Goal: Ask a question

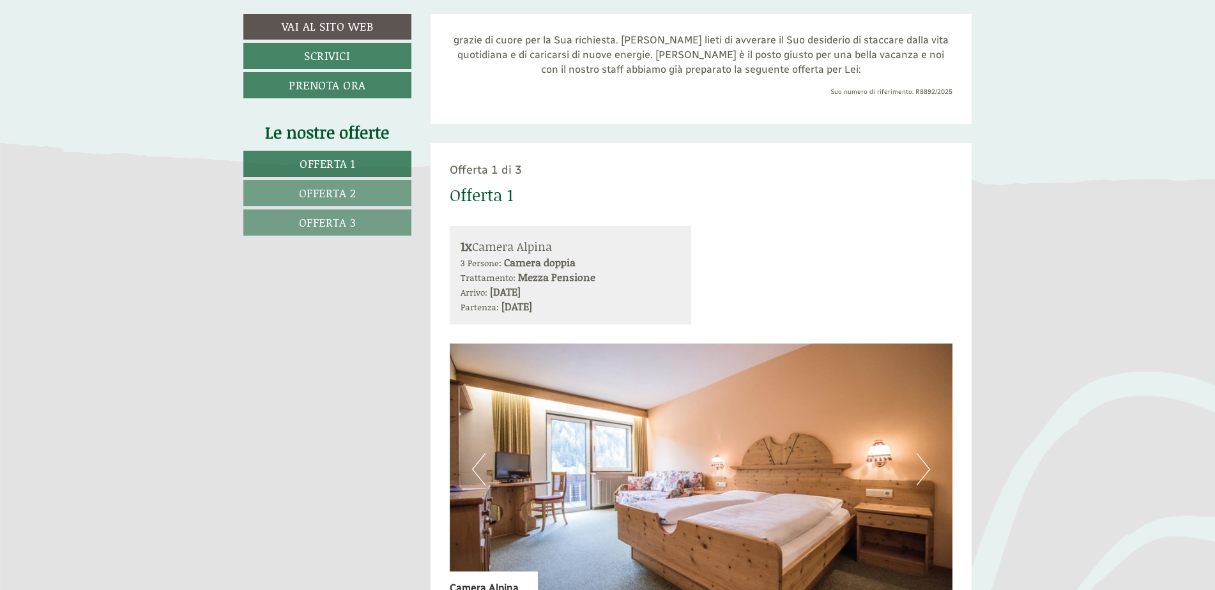
scroll to position [511, 0]
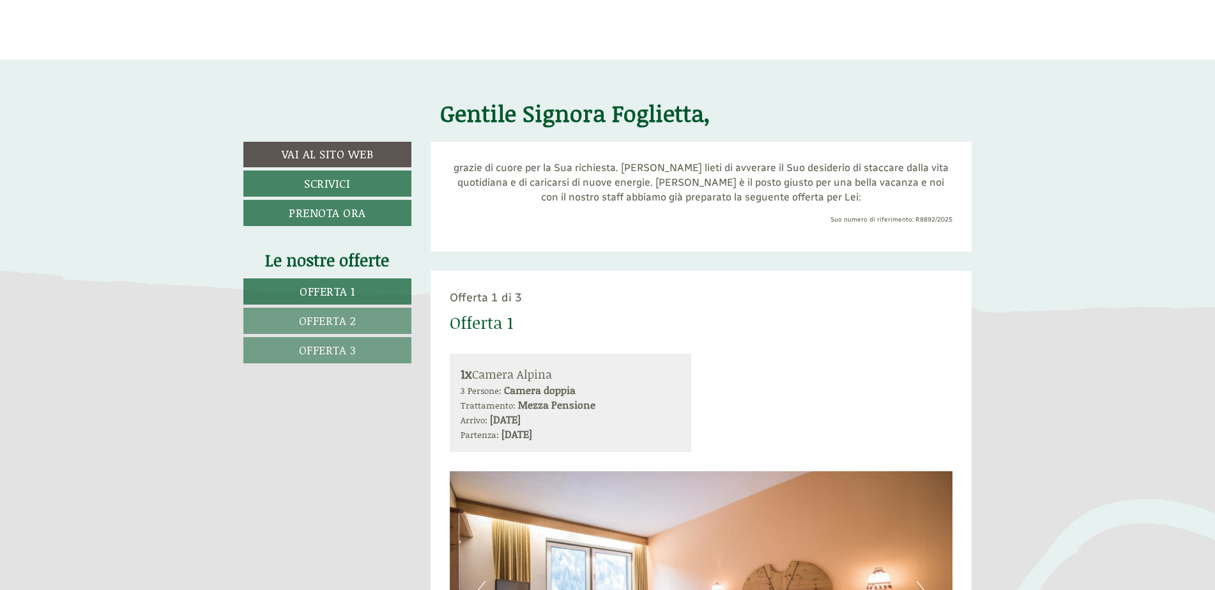
click at [325, 292] on span "Offerta 1" at bounding box center [328, 291] width 56 height 17
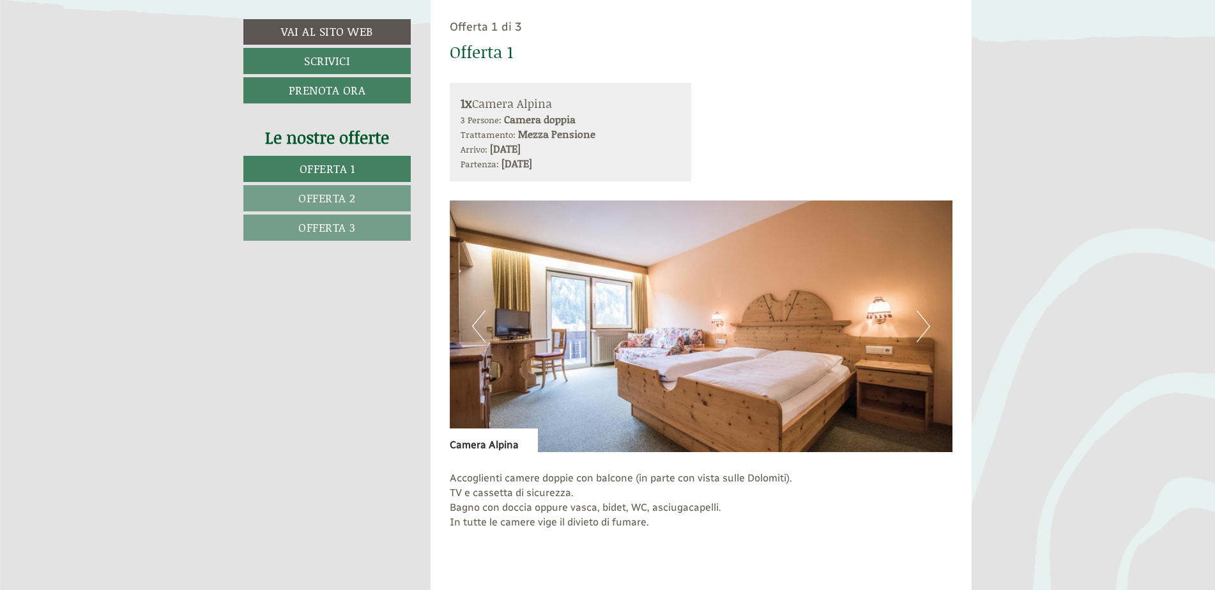
click at [326, 206] on link "Offerta 2" at bounding box center [326, 198] width 167 height 26
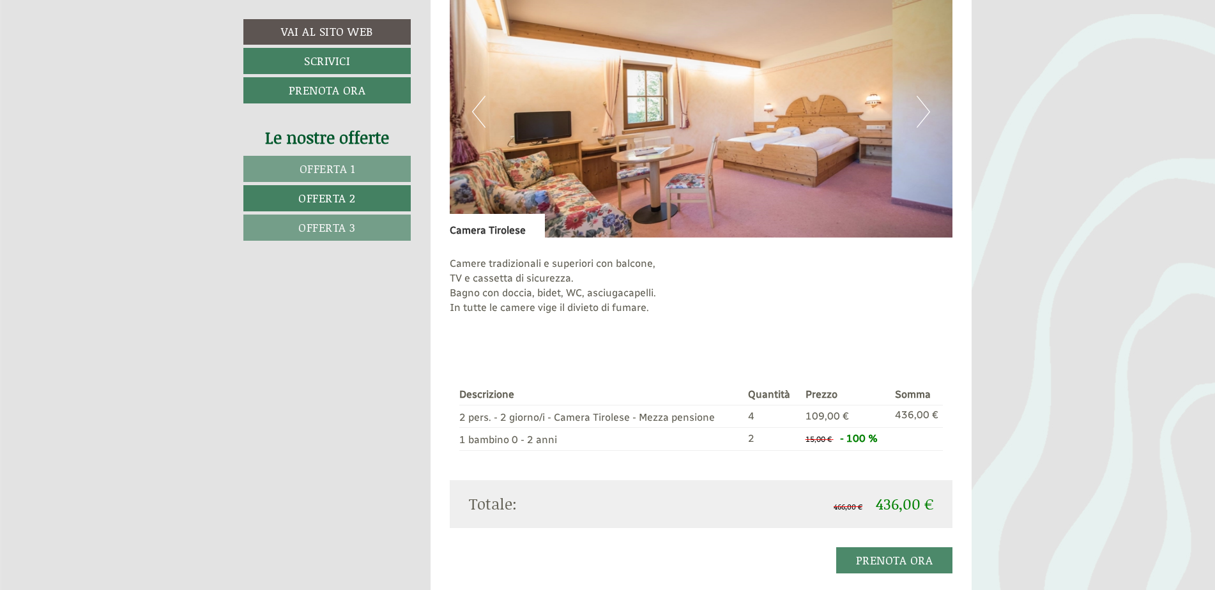
scroll to position [974, 0]
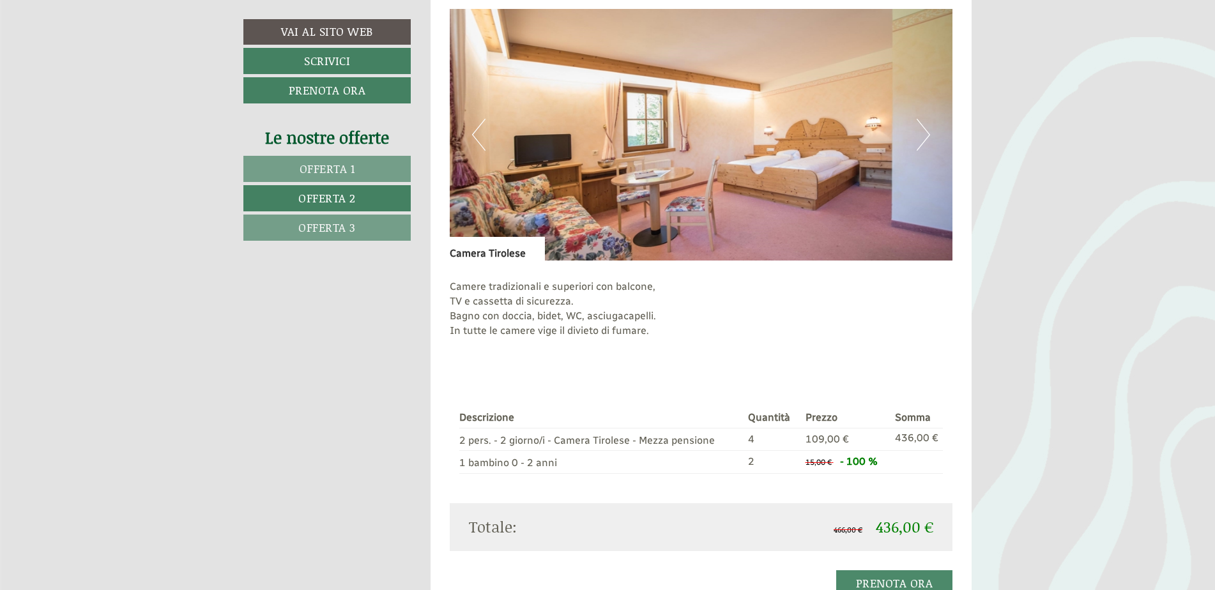
click at [332, 233] on span "Offerta 3" at bounding box center [327, 227] width 58 height 17
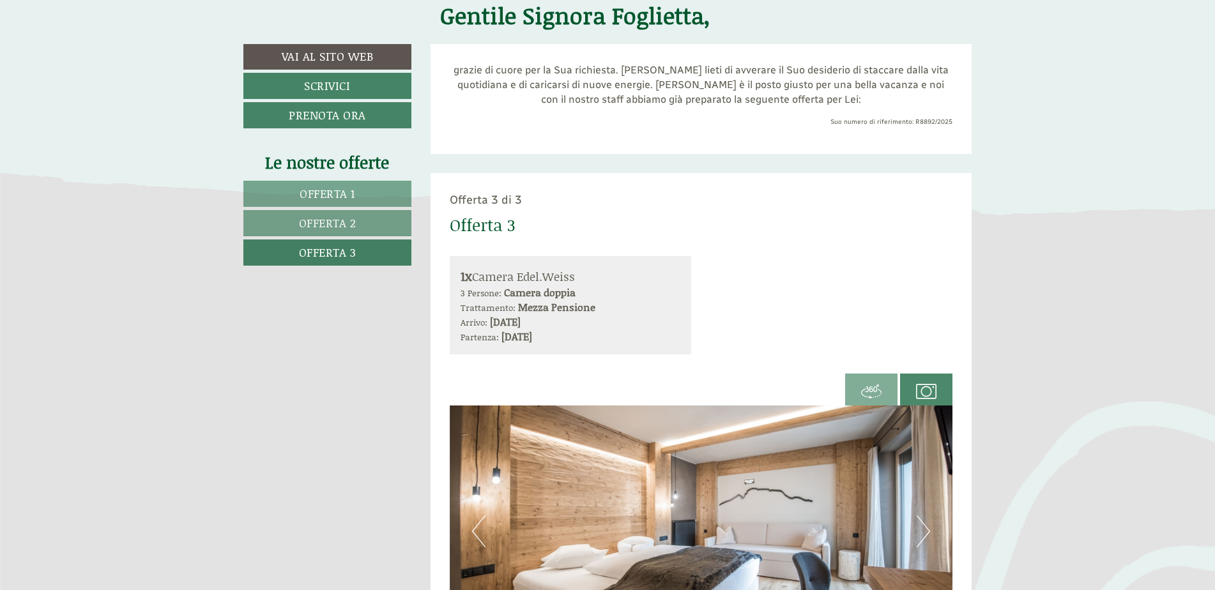
scroll to position [463, 0]
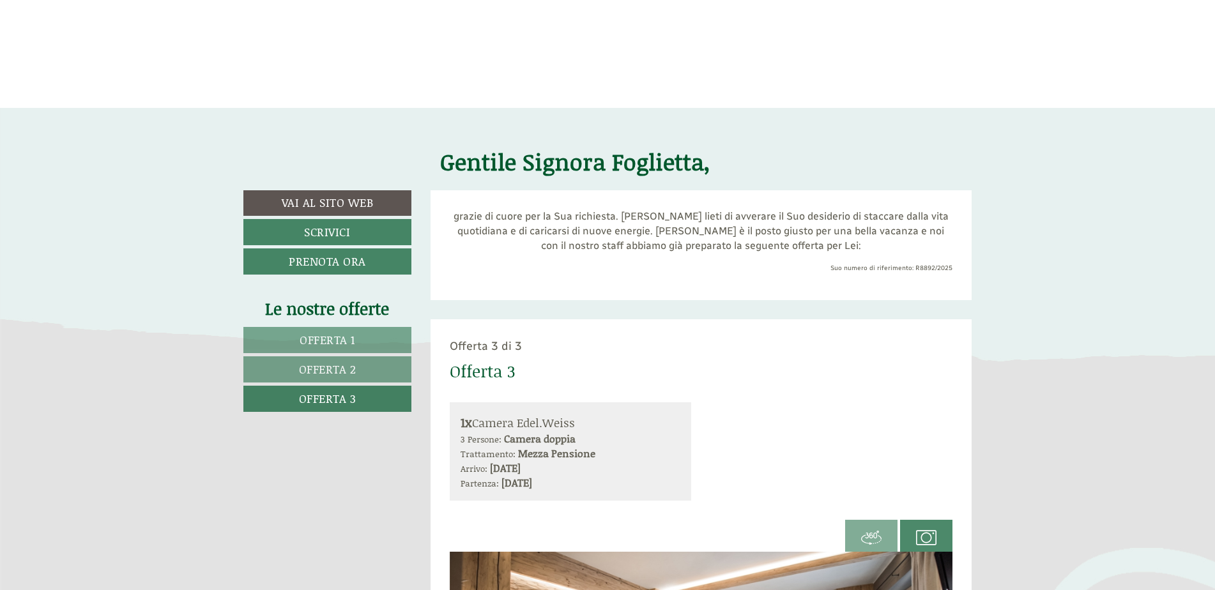
click at [319, 339] on span "Offerta 1" at bounding box center [328, 340] width 56 height 17
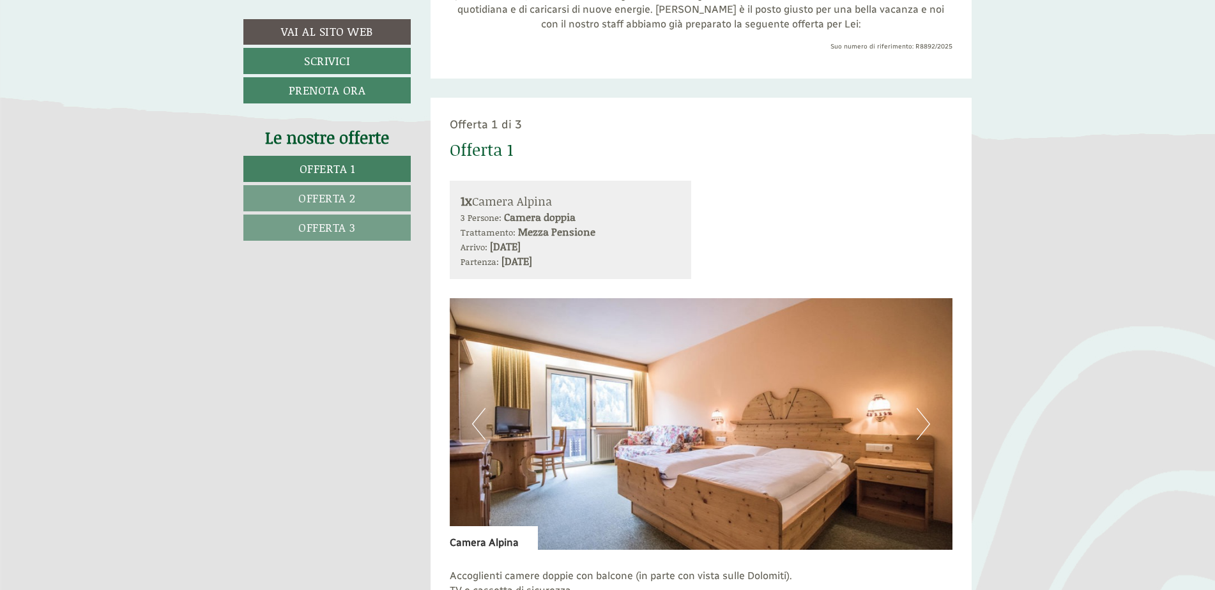
scroll to position [782, 0]
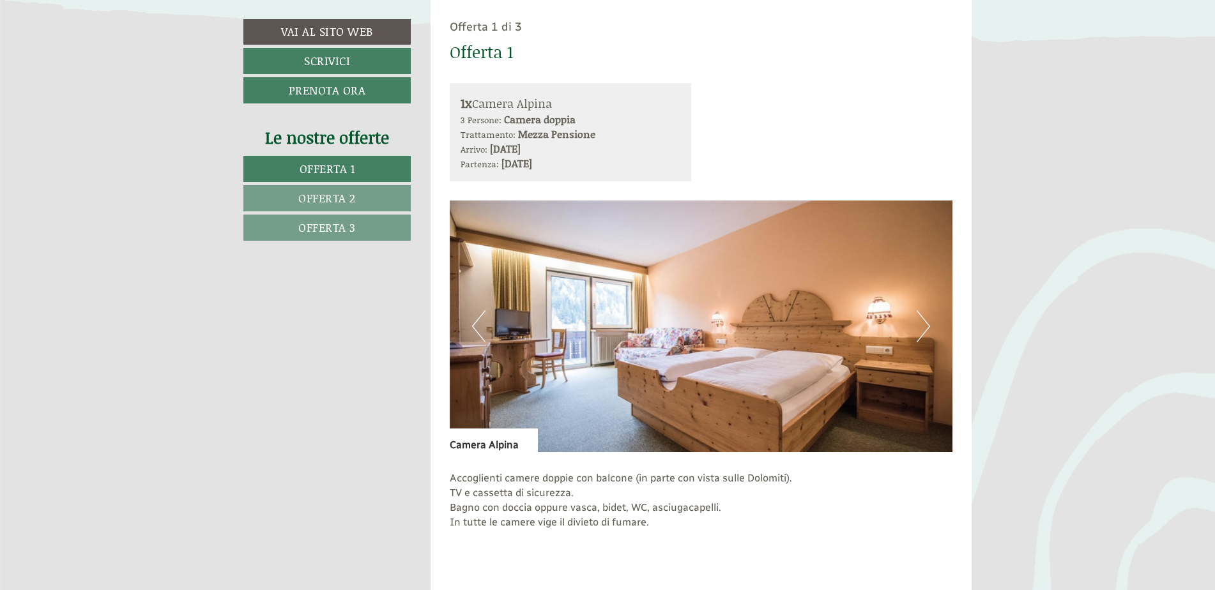
click at [927, 334] on button "Next" at bounding box center [923, 327] width 13 height 32
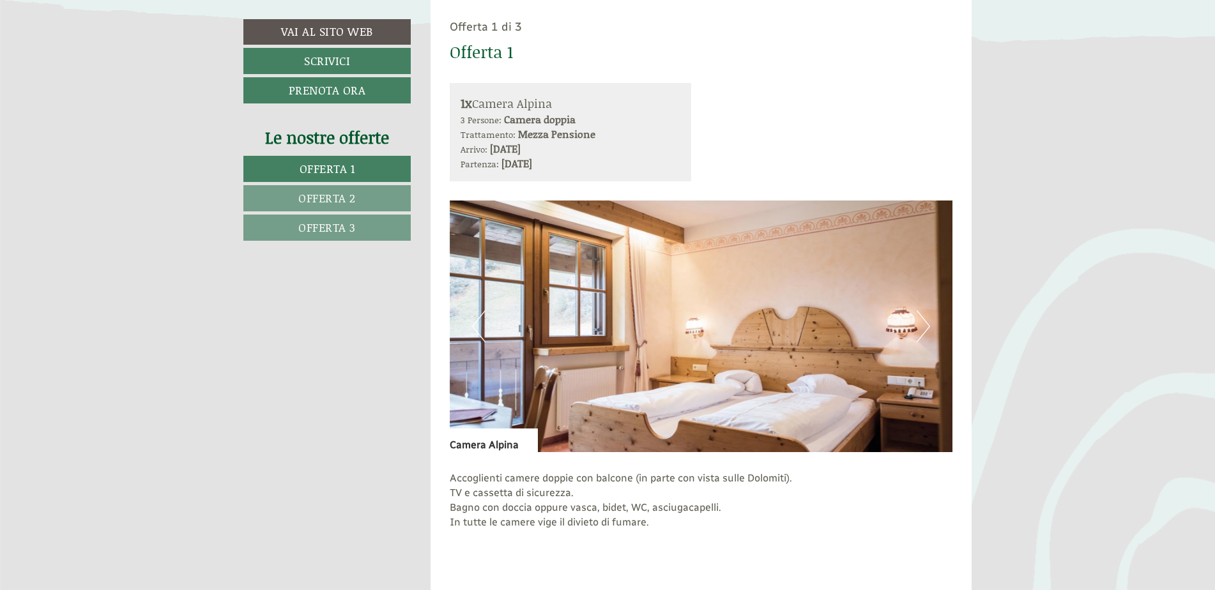
click at [927, 334] on button "Next" at bounding box center [923, 327] width 13 height 32
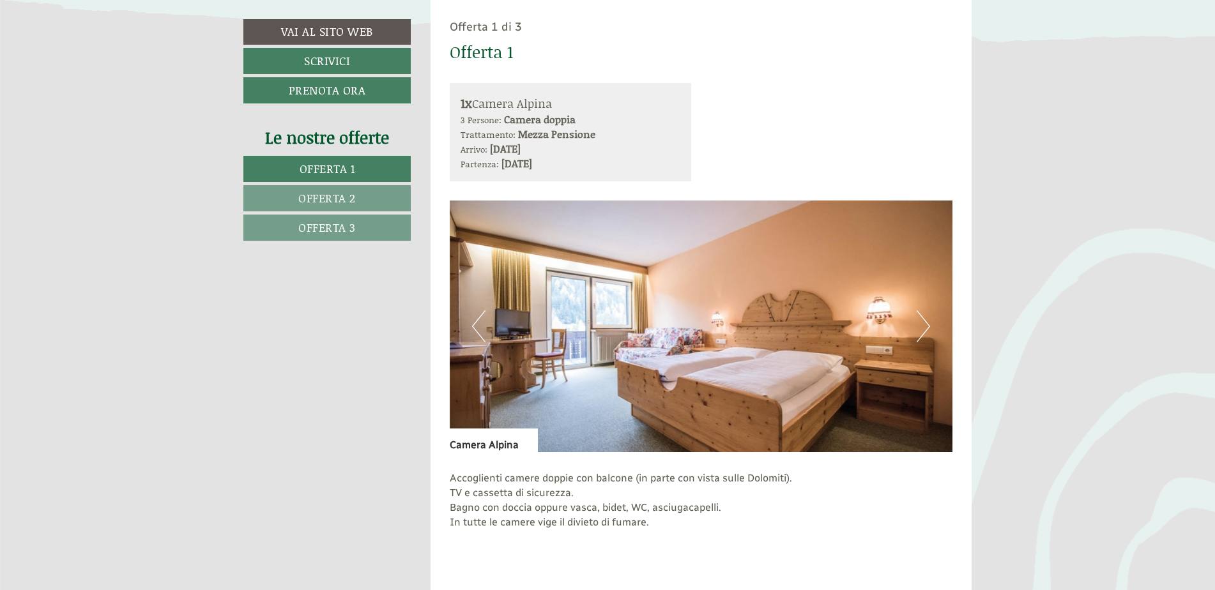
click at [927, 334] on button "Next" at bounding box center [923, 327] width 13 height 32
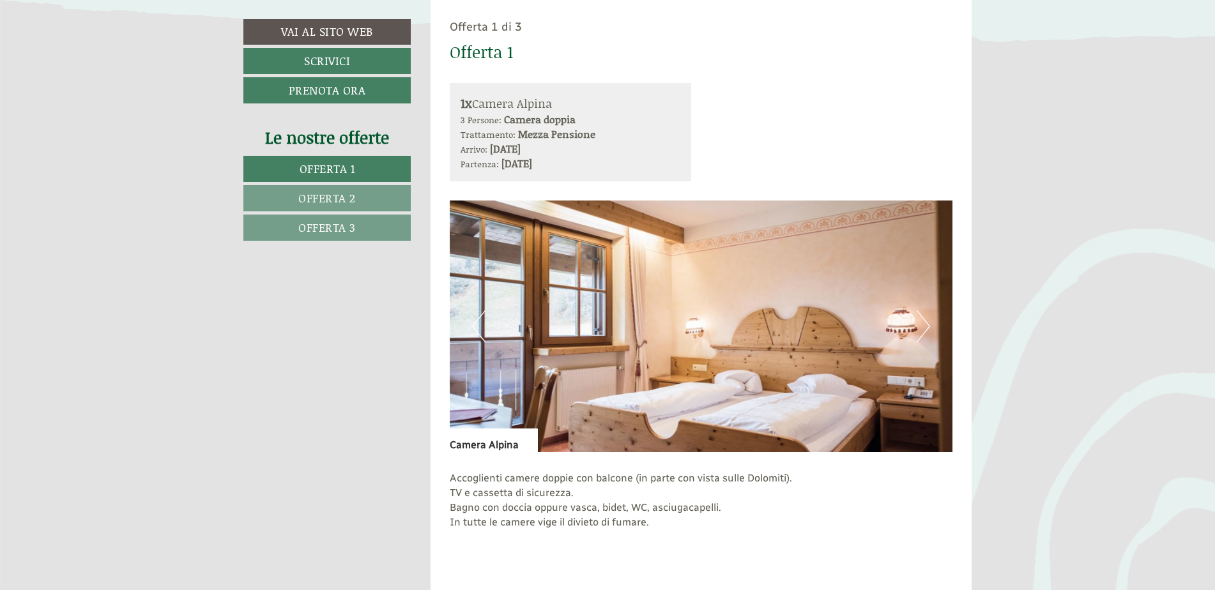
click at [927, 334] on button "Next" at bounding box center [923, 327] width 13 height 32
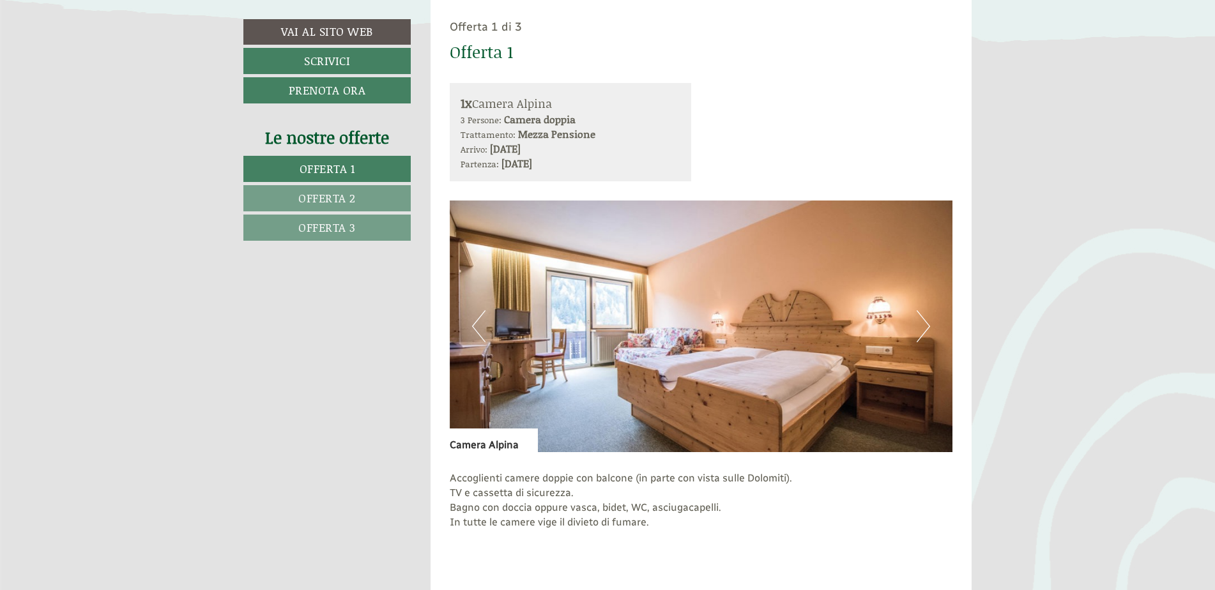
click at [327, 205] on span "Offerta 2" at bounding box center [327, 198] width 58 height 17
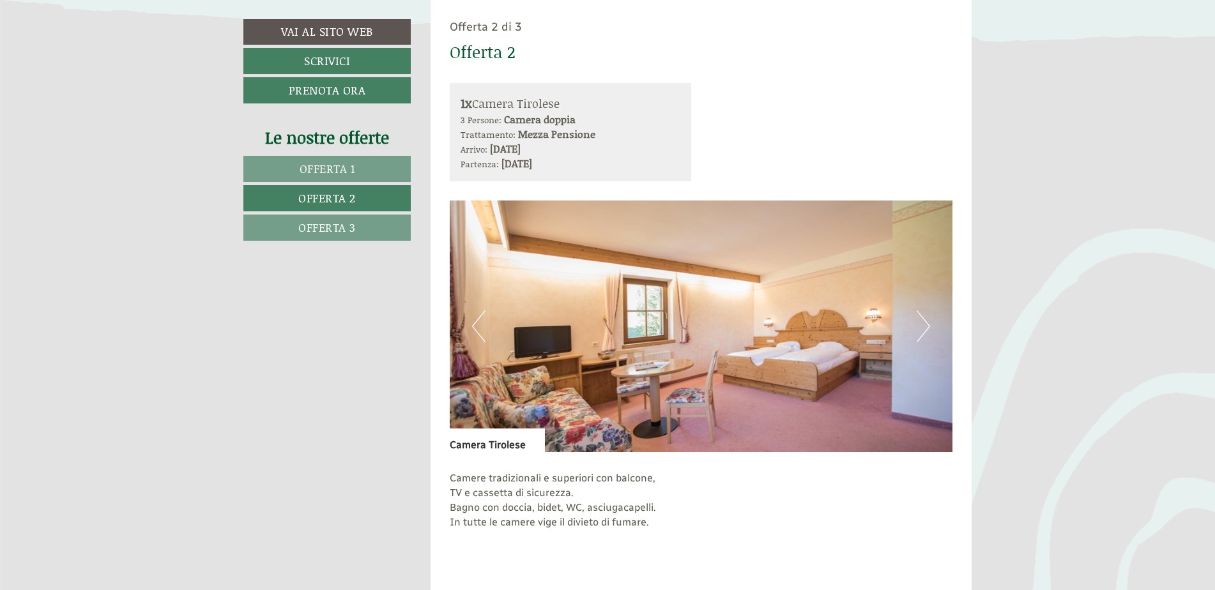
click at [295, 240] on link "Offerta 3" at bounding box center [326, 228] width 167 height 26
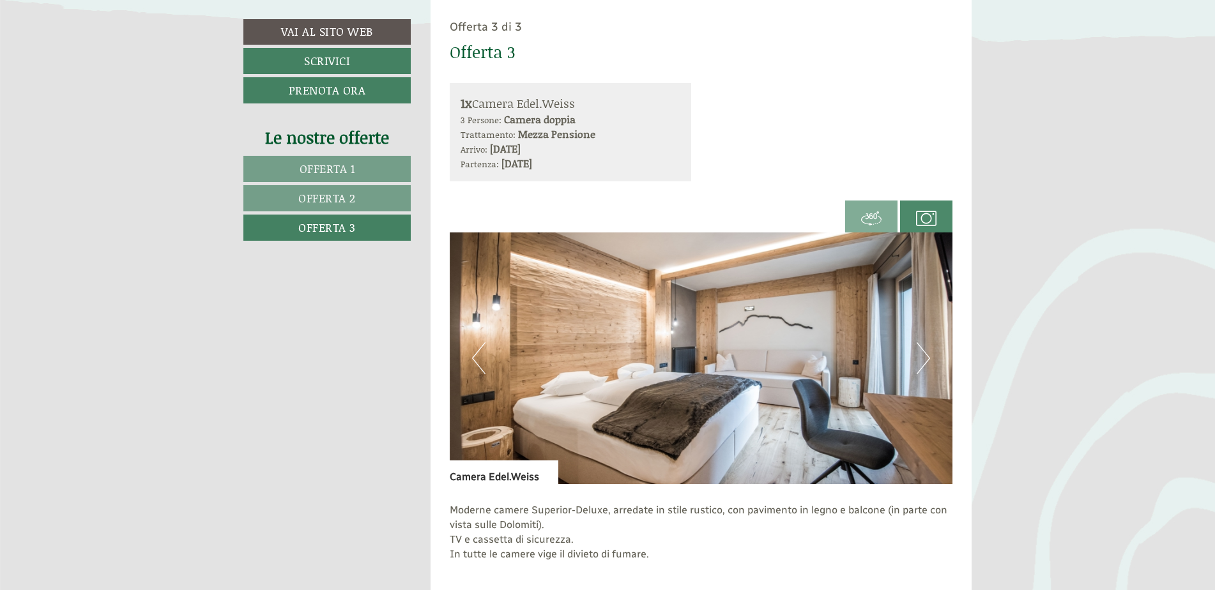
click at [914, 369] on img at bounding box center [702, 359] width 504 height 252
click at [919, 364] on button "Next" at bounding box center [923, 358] width 13 height 32
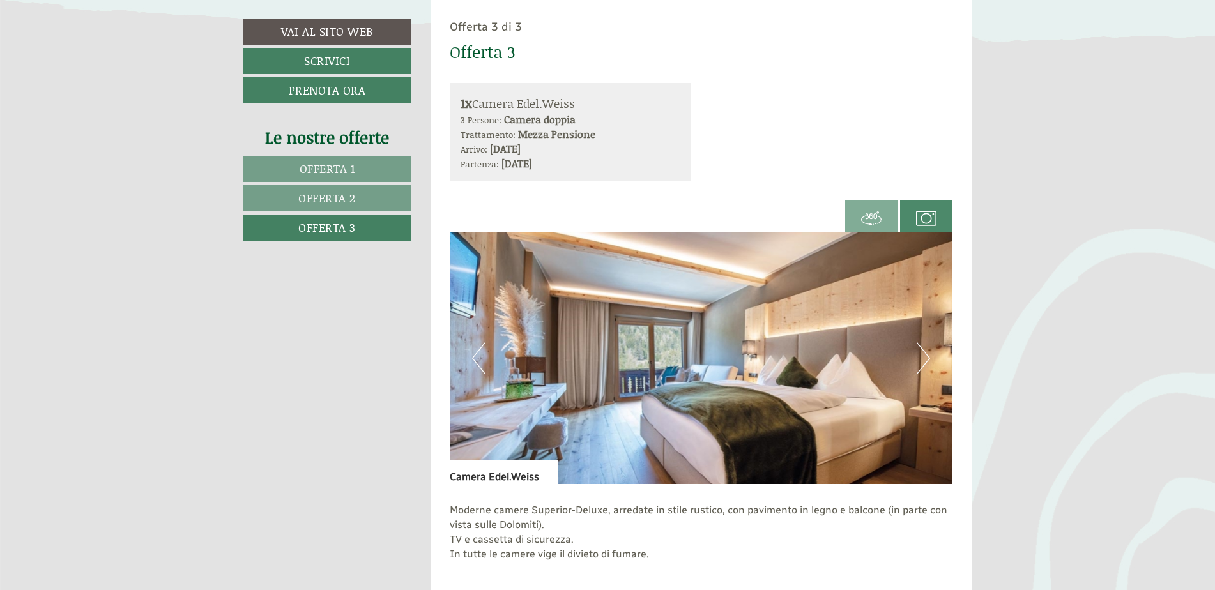
click at [919, 364] on button "Next" at bounding box center [923, 358] width 13 height 32
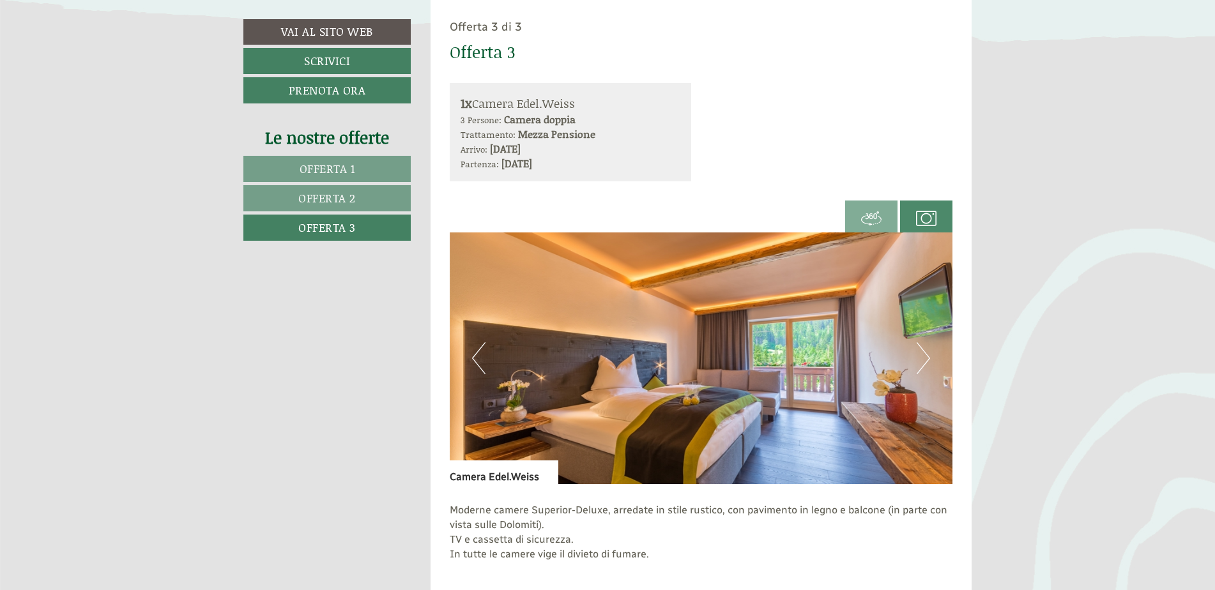
click at [912, 358] on img at bounding box center [702, 359] width 504 height 252
click at [914, 358] on img at bounding box center [702, 359] width 504 height 252
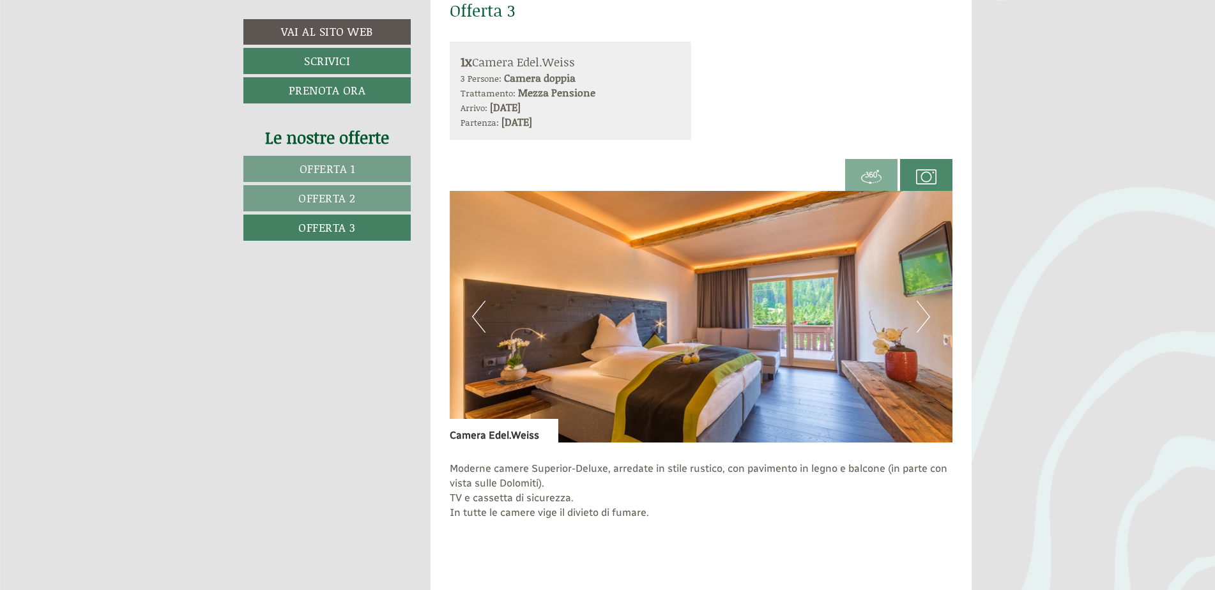
scroll to position [846, 0]
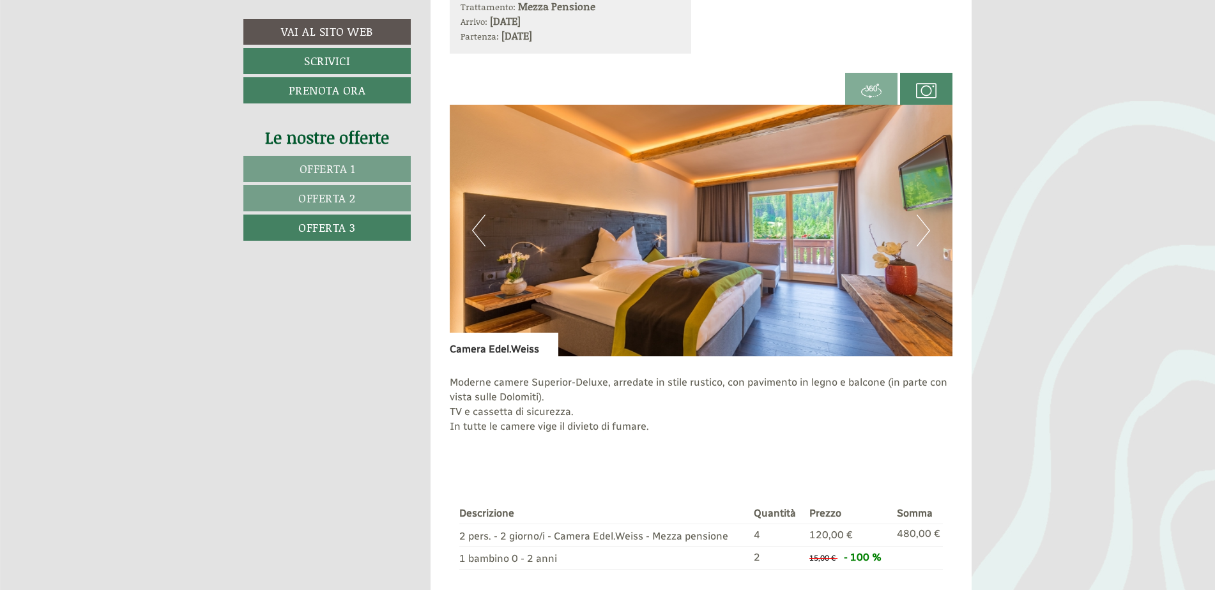
click at [307, 198] on span "Offerta 2" at bounding box center [327, 198] width 58 height 17
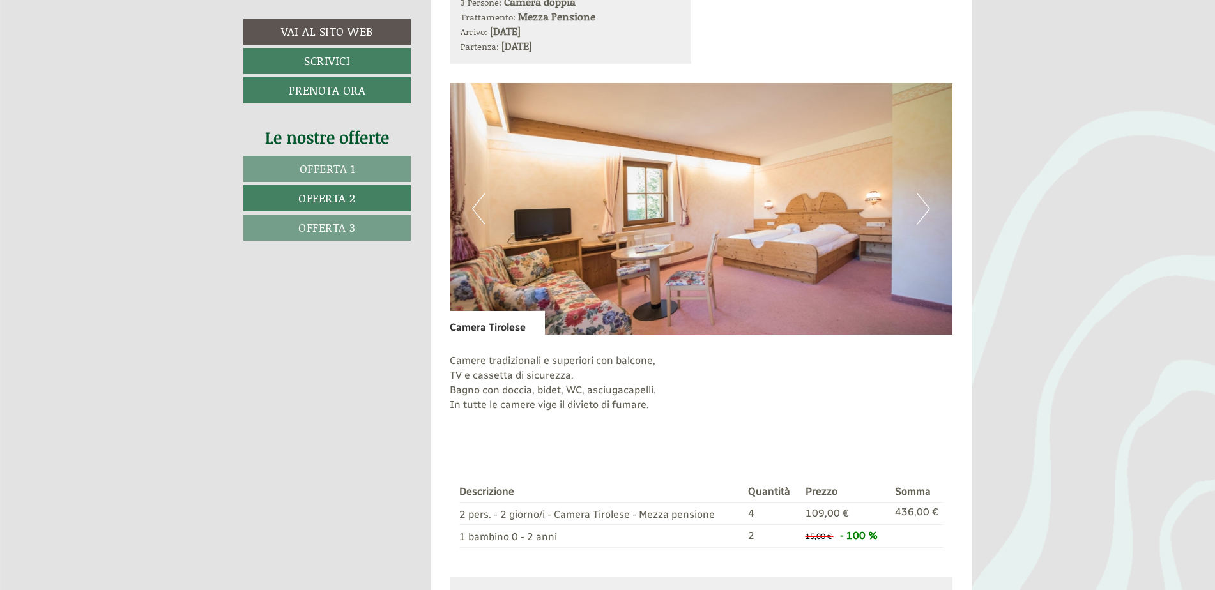
scroll to position [910, 0]
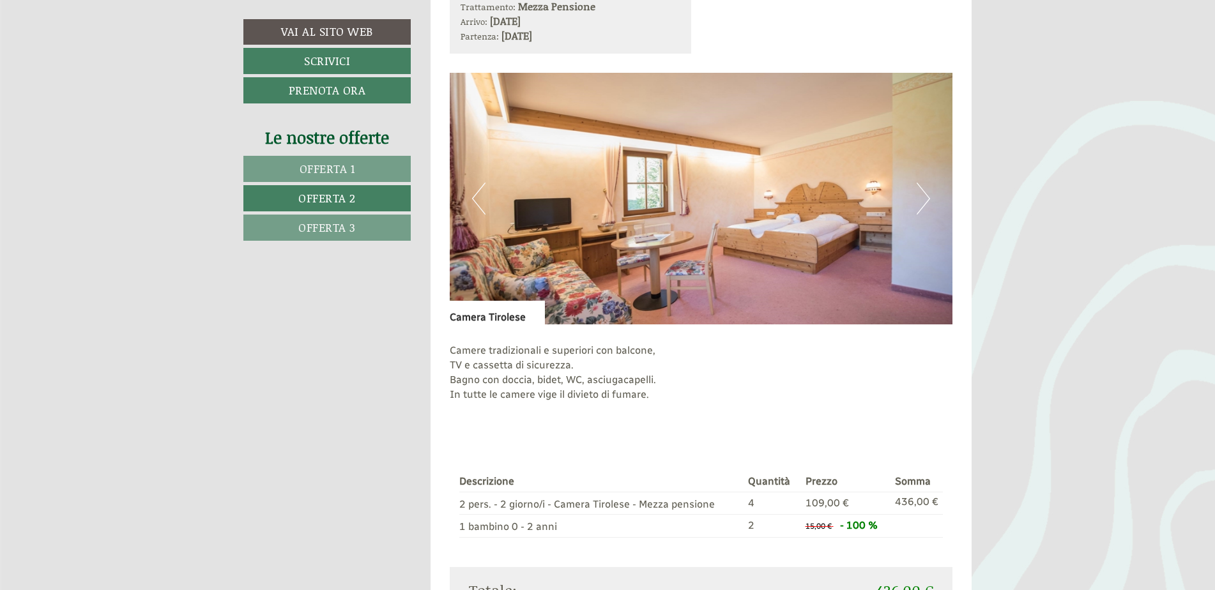
click at [340, 226] on span "Offerta 3" at bounding box center [327, 227] width 58 height 17
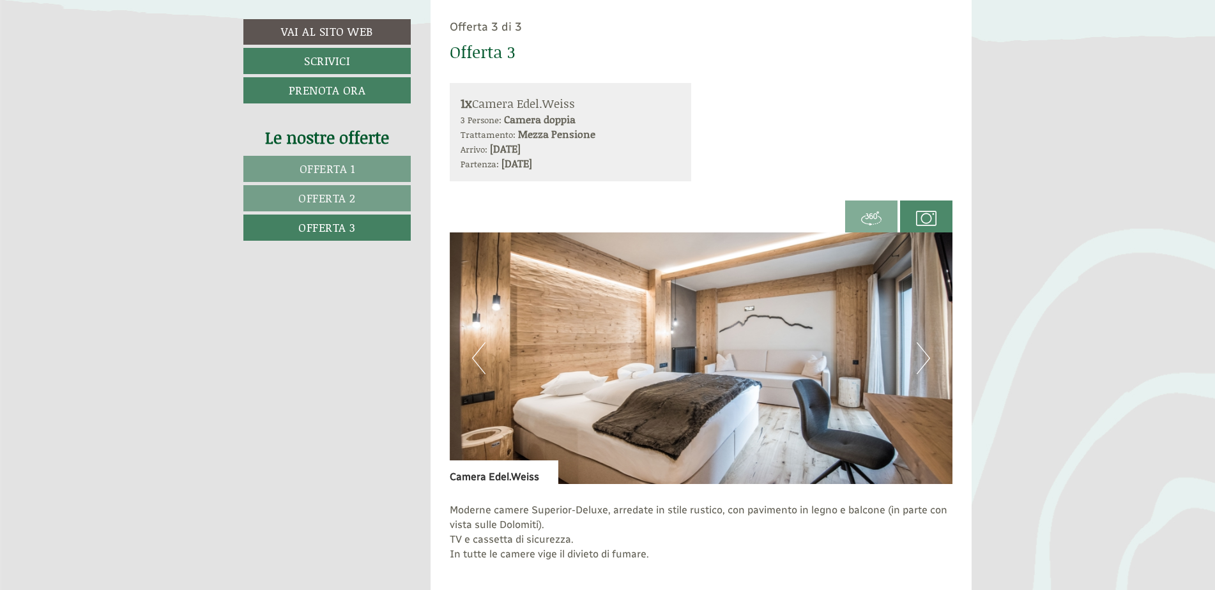
click at [337, 200] on span "Offerta 2" at bounding box center [327, 198] width 58 height 17
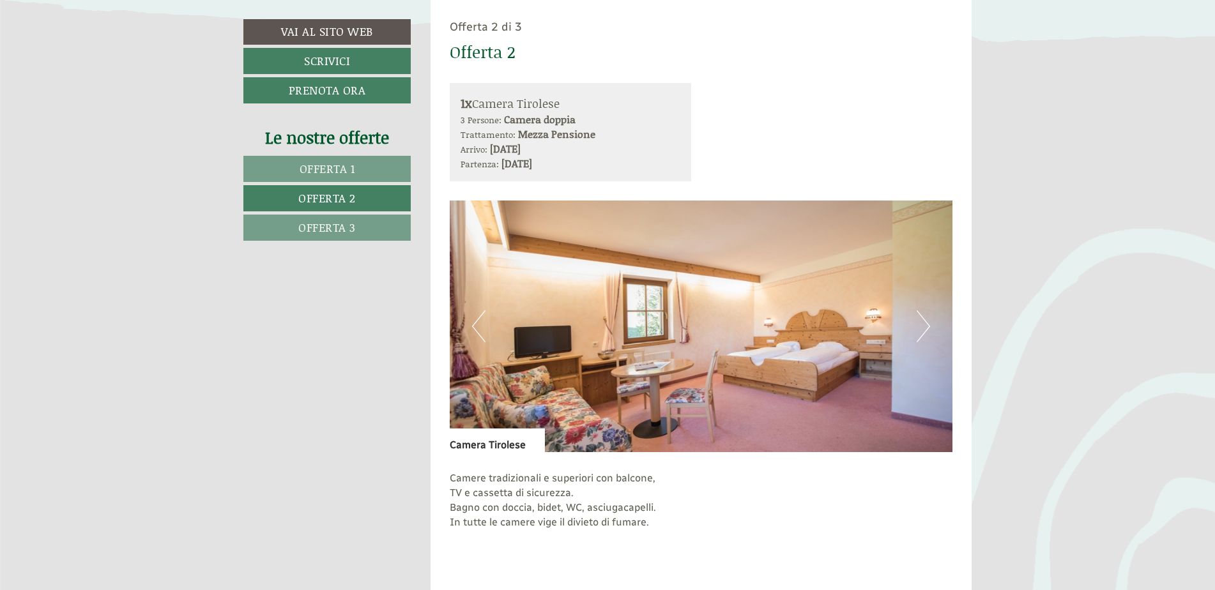
click at [331, 174] on span "Offerta 1" at bounding box center [328, 168] width 56 height 17
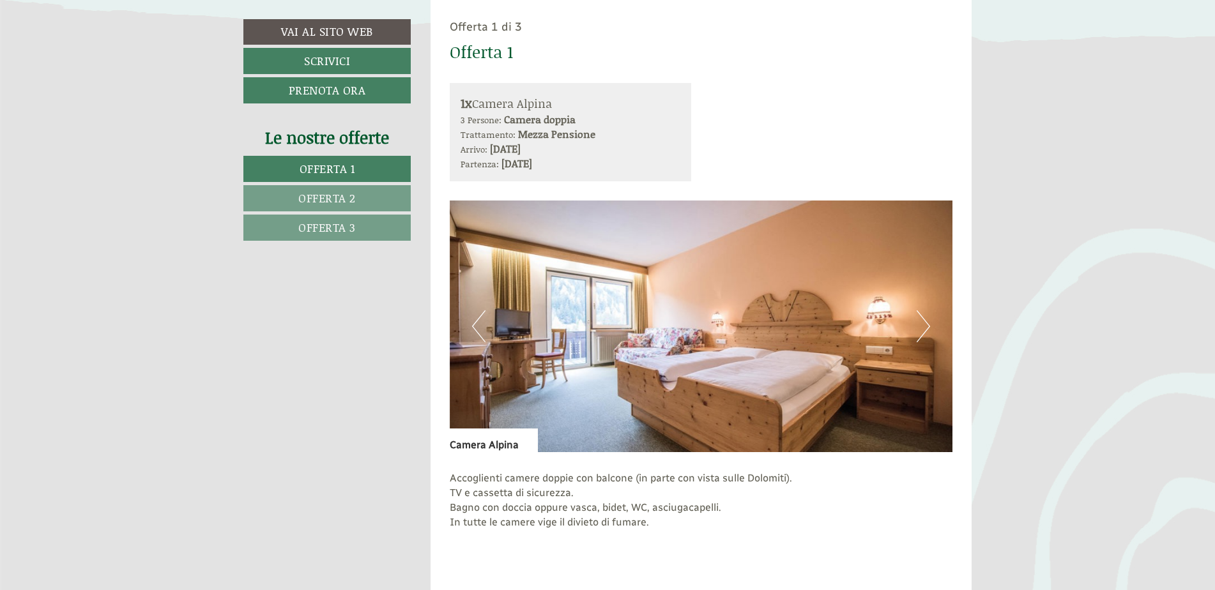
click at [331, 198] on span "Offerta 2" at bounding box center [327, 198] width 58 height 17
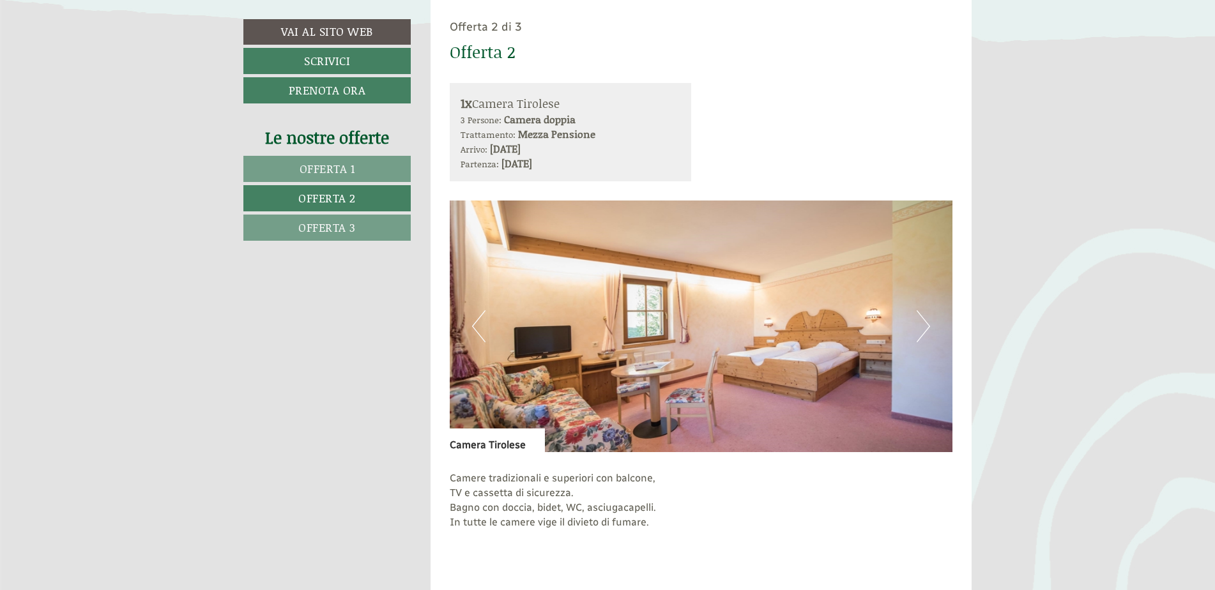
click at [325, 231] on span "Offerta 3" at bounding box center [327, 227] width 58 height 17
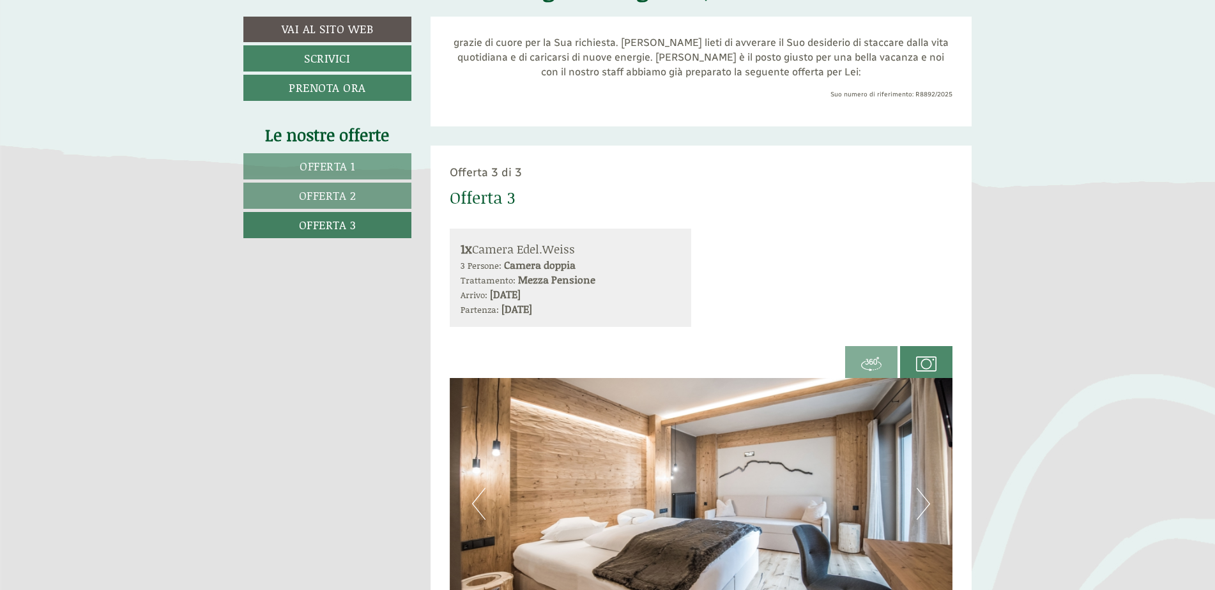
scroll to position [463, 0]
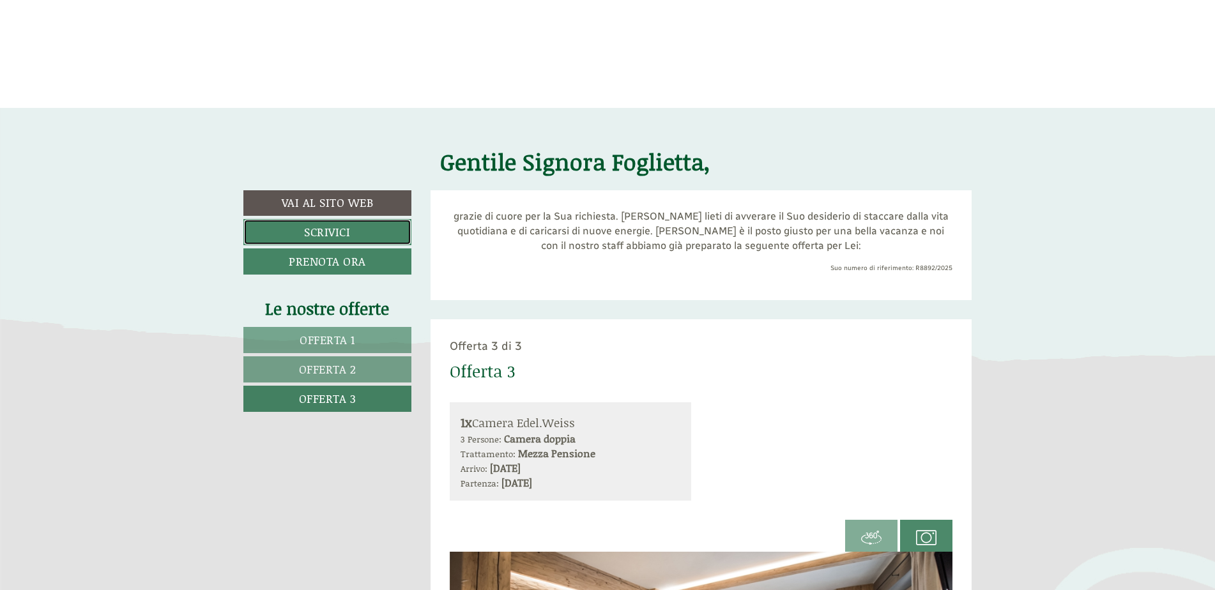
click at [330, 231] on link "Scrivici" at bounding box center [327, 232] width 168 height 26
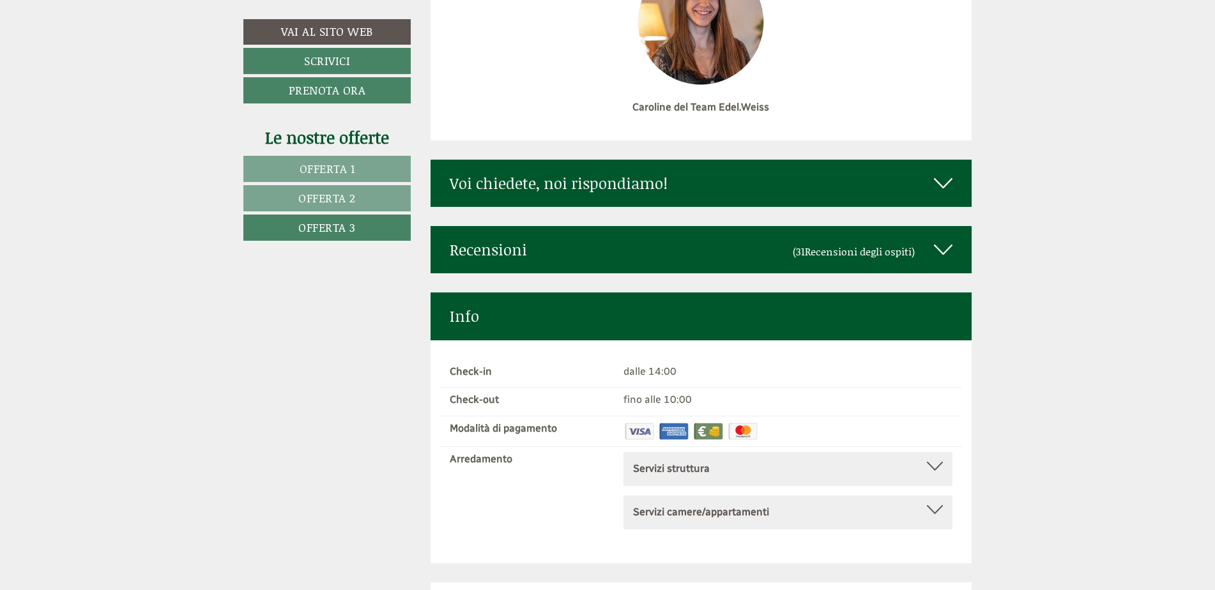
scroll to position [4826, 0]
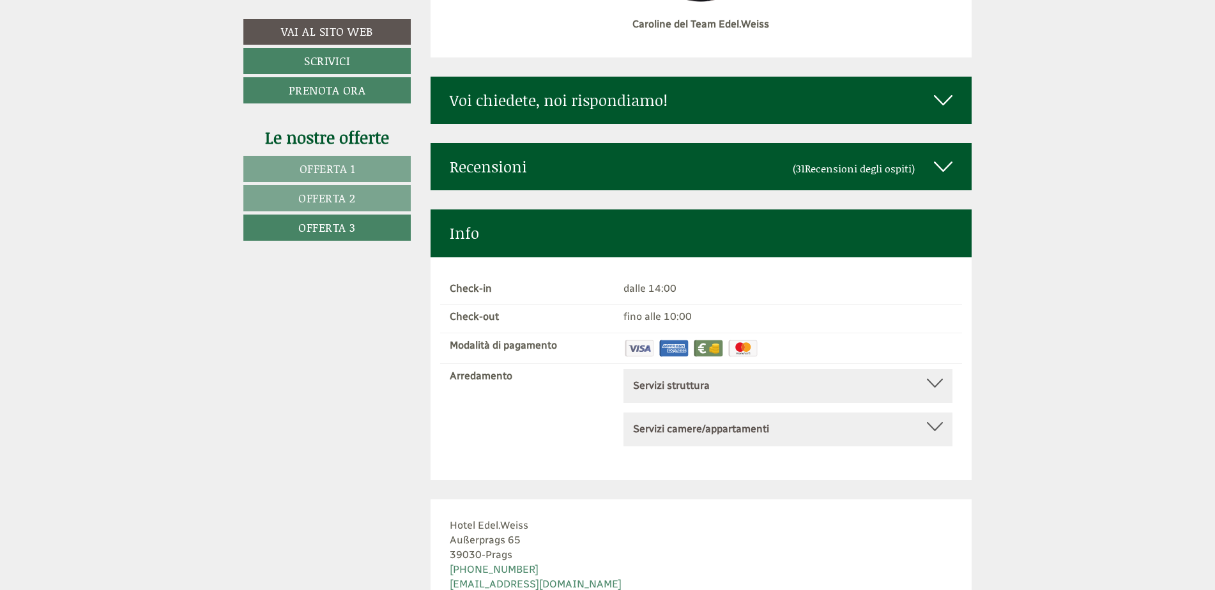
click at [941, 89] on icon at bounding box center [943, 100] width 19 height 22
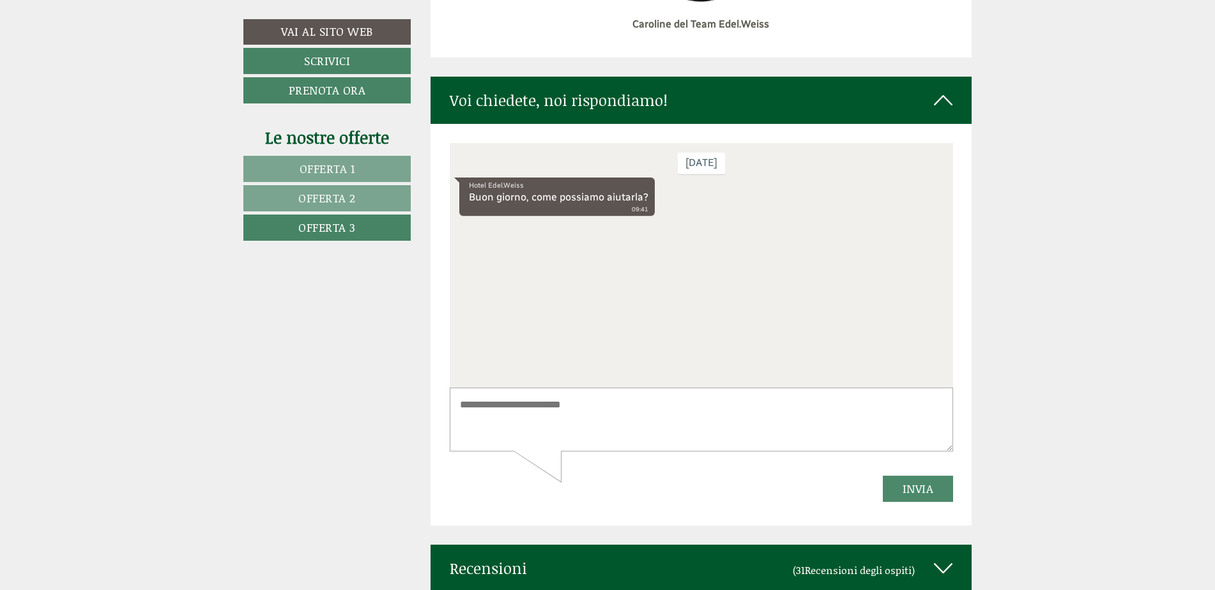
click at [502, 412] on textarea at bounding box center [701, 419] width 504 height 65
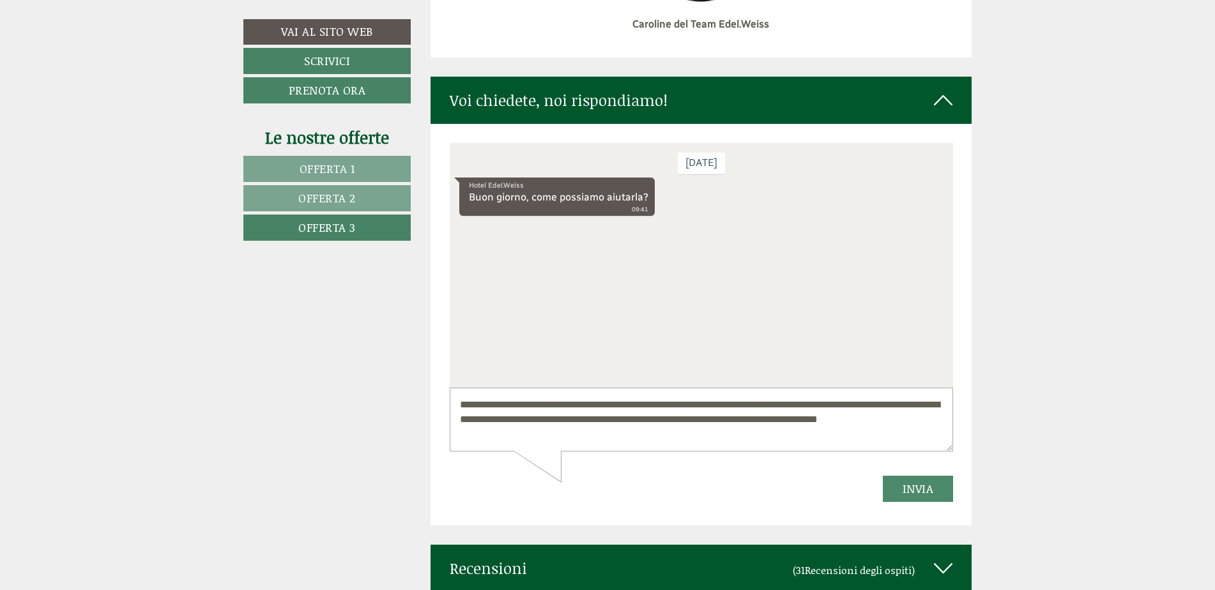
scroll to position [18, 0]
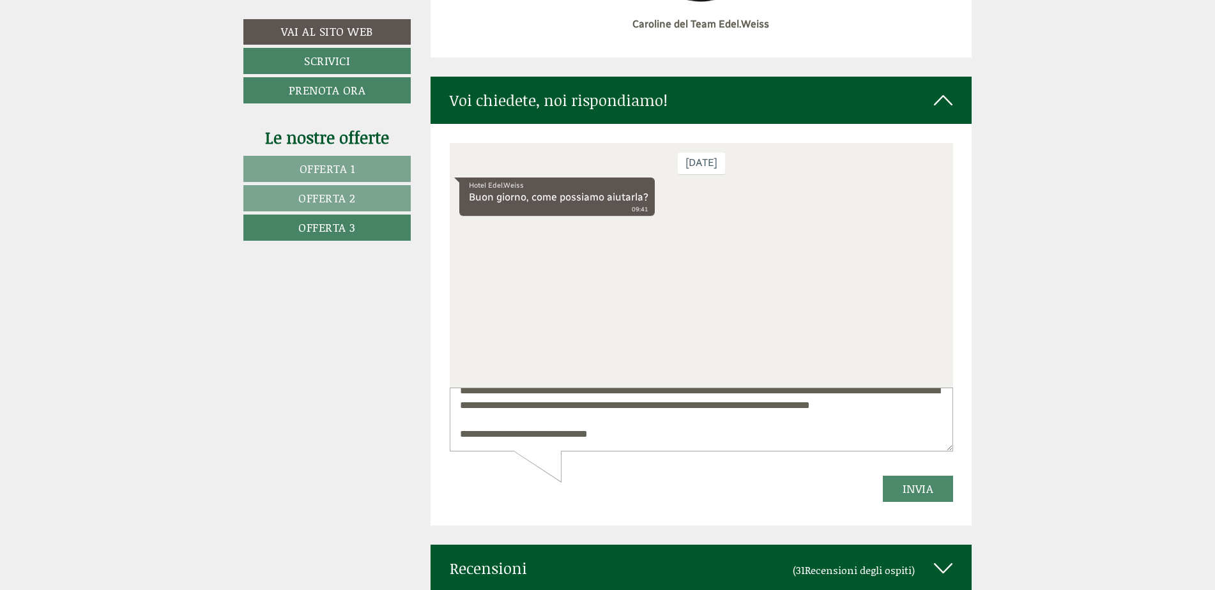
click at [536, 412] on textarea "**********" at bounding box center [701, 419] width 504 height 65
click at [537, 441] on textarea "**********" at bounding box center [701, 419] width 504 height 65
click at [675, 435] on textarea "**********" at bounding box center [701, 419] width 504 height 65
click at [671, 435] on textarea "**********" at bounding box center [701, 419] width 504 height 65
click at [666, 445] on textarea "**********" at bounding box center [701, 419] width 504 height 65
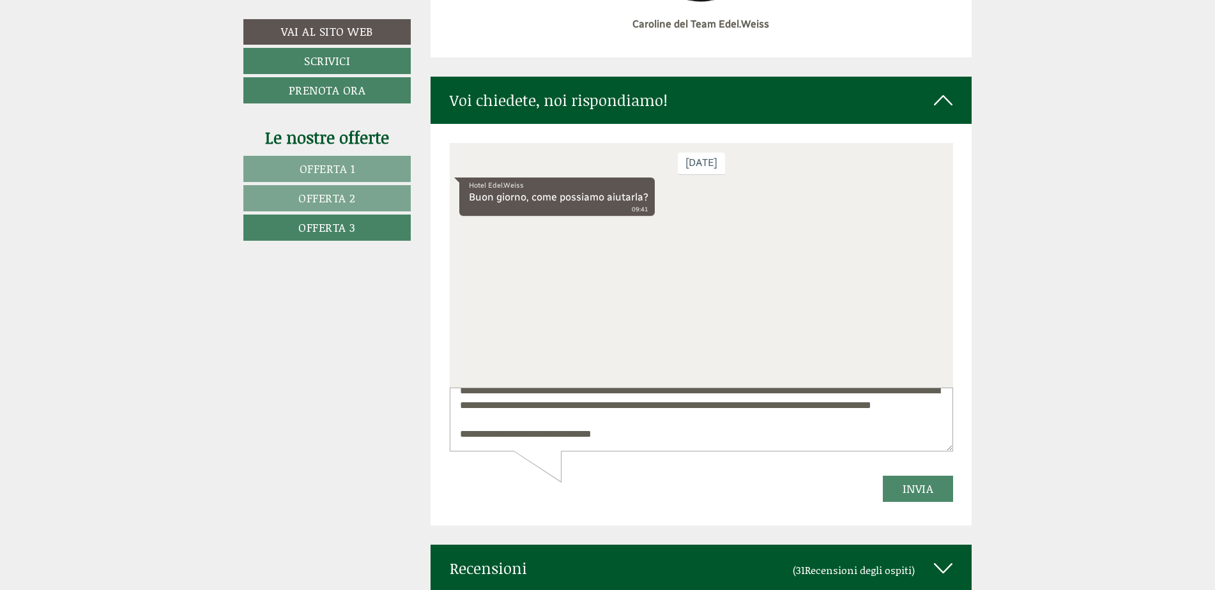
scroll to position [47, 0]
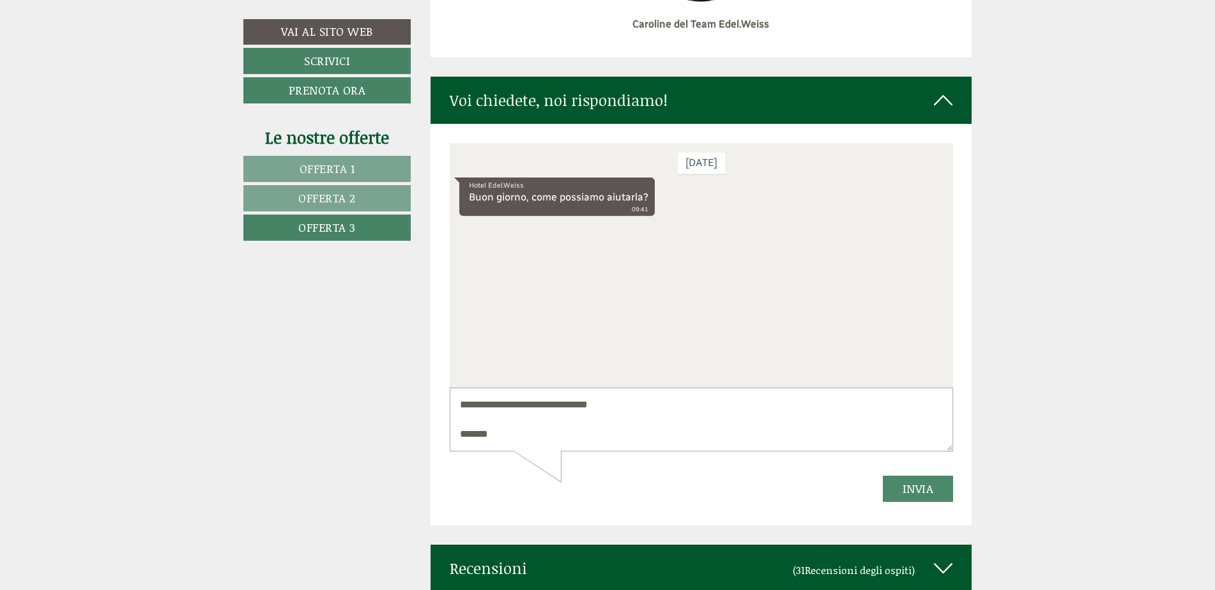
type textarea "**********"
click at [900, 490] on button "Invia" at bounding box center [917, 488] width 71 height 26
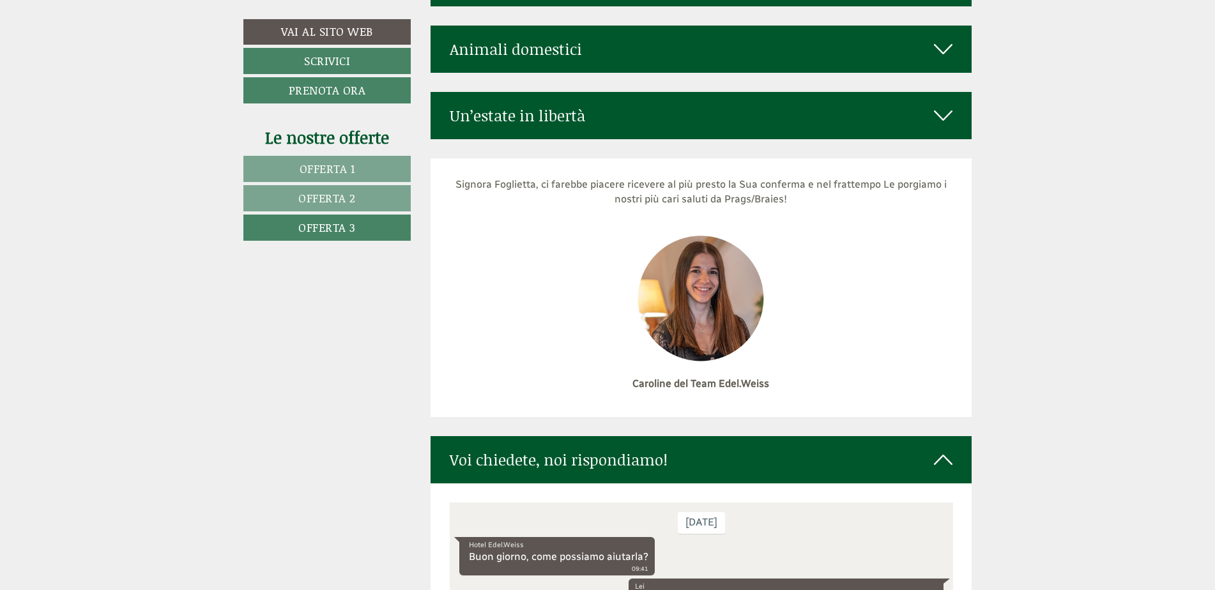
scroll to position [4443, 0]
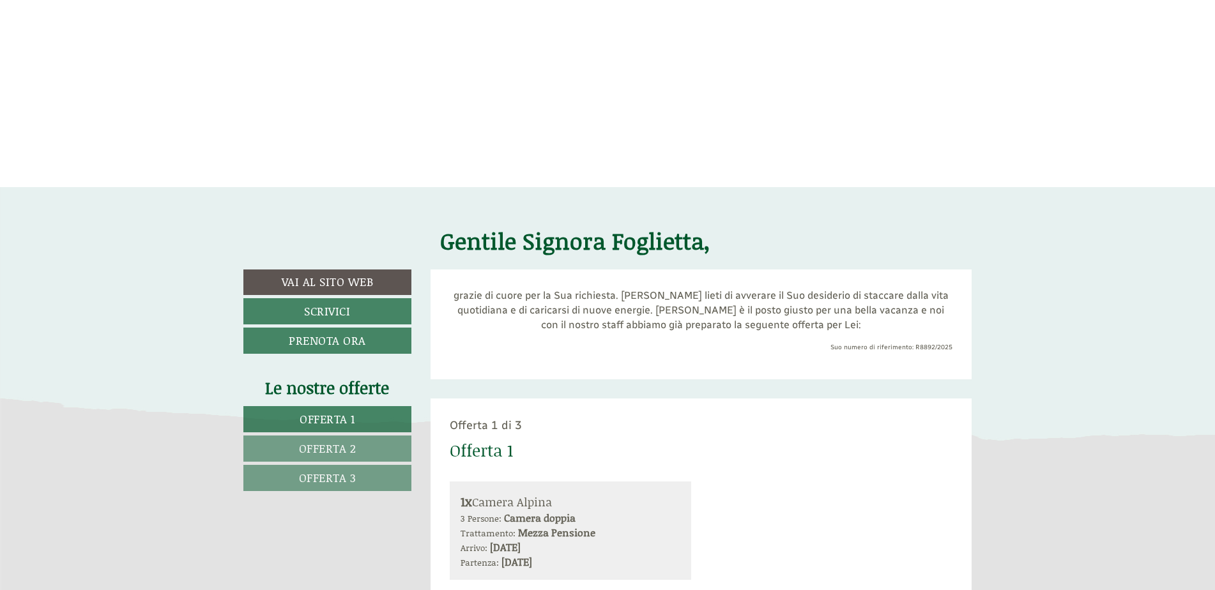
click at [332, 416] on span "Offerta 1" at bounding box center [328, 419] width 56 height 17
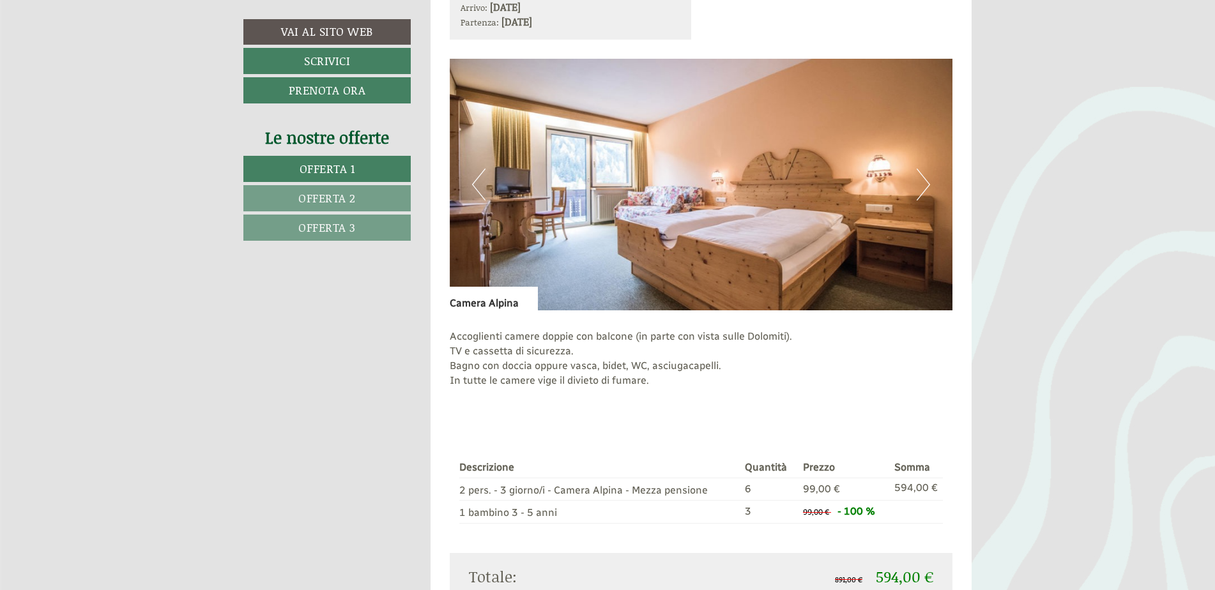
scroll to position [974, 0]
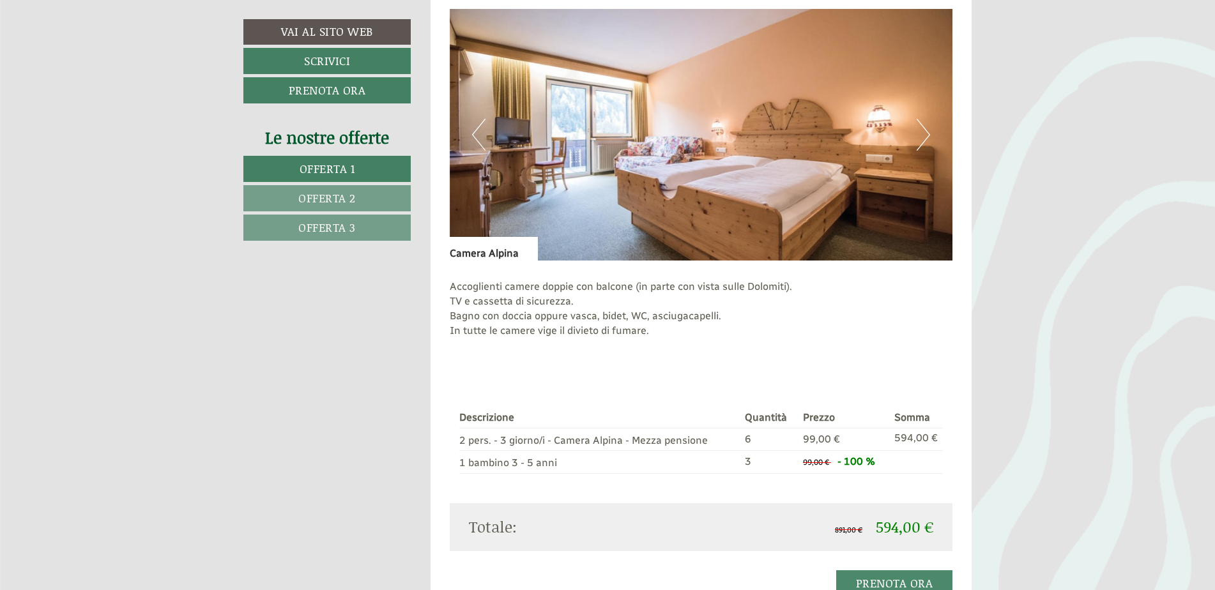
click at [335, 187] on link "Offerta 2" at bounding box center [326, 198] width 167 height 26
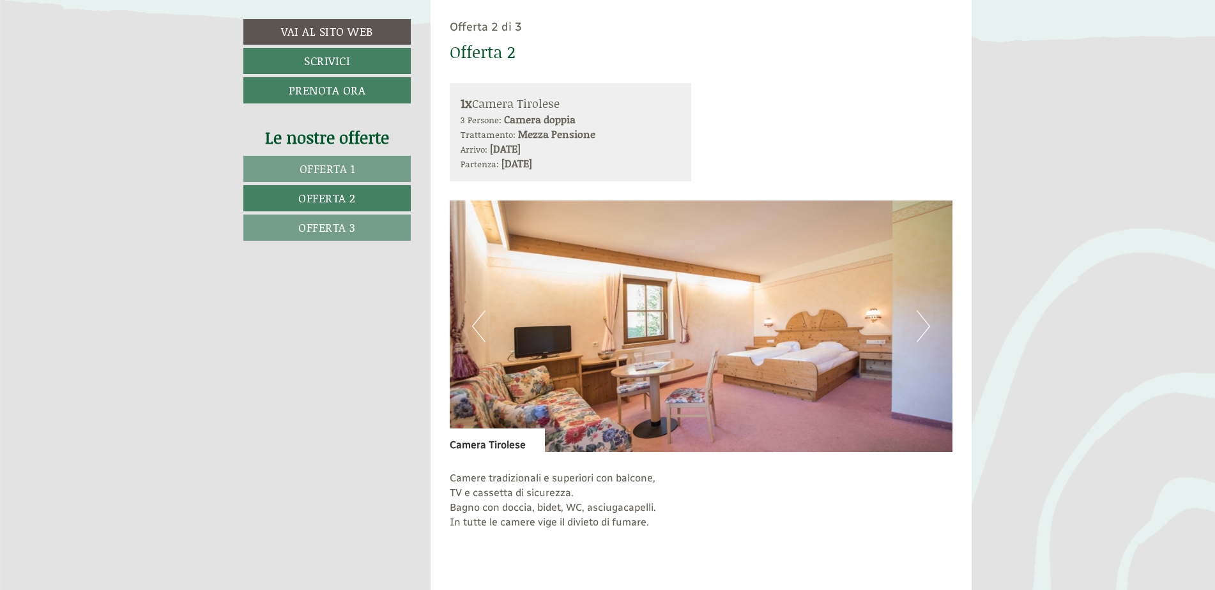
click at [335, 201] on span "Offerta 2" at bounding box center [327, 198] width 58 height 17
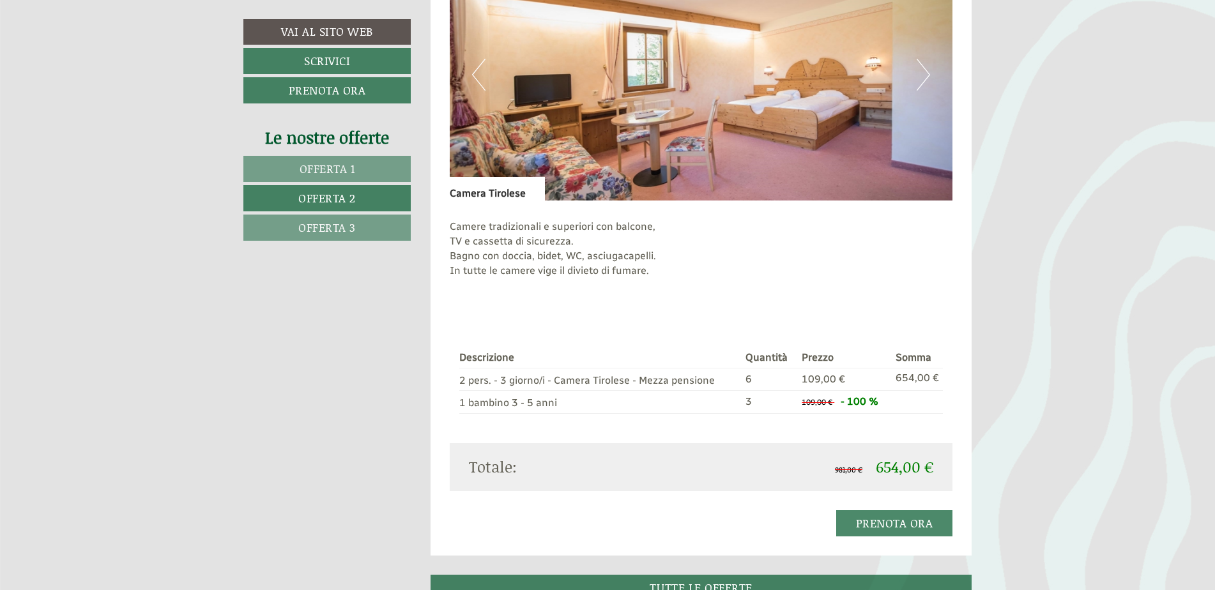
scroll to position [1038, 0]
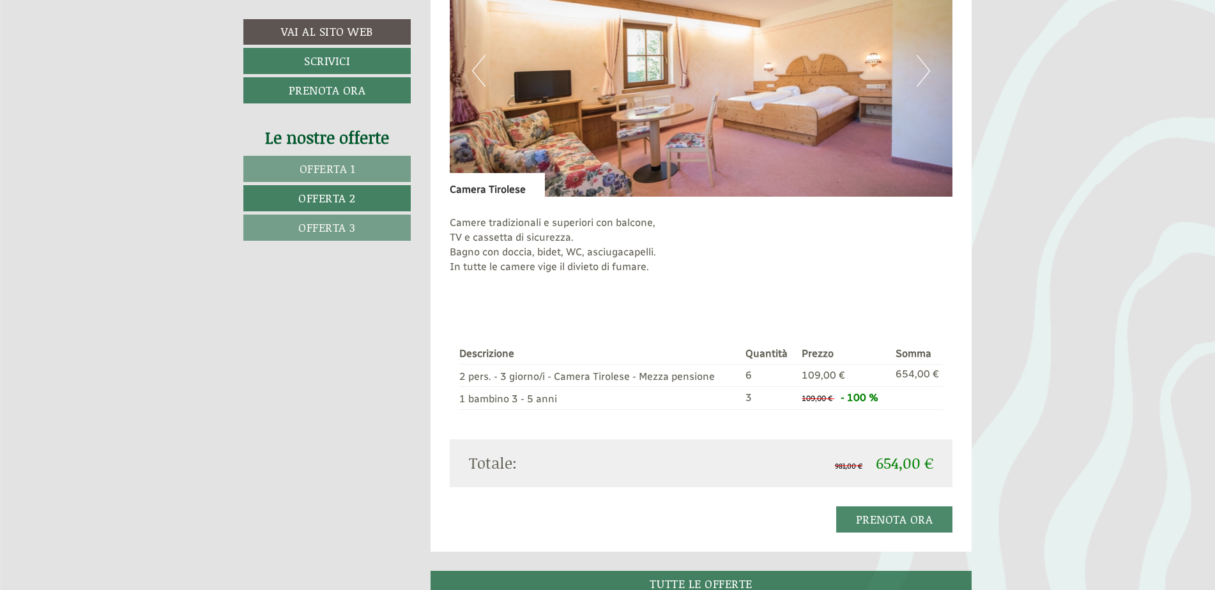
click at [319, 226] on span "Offerta 3" at bounding box center [327, 227] width 58 height 17
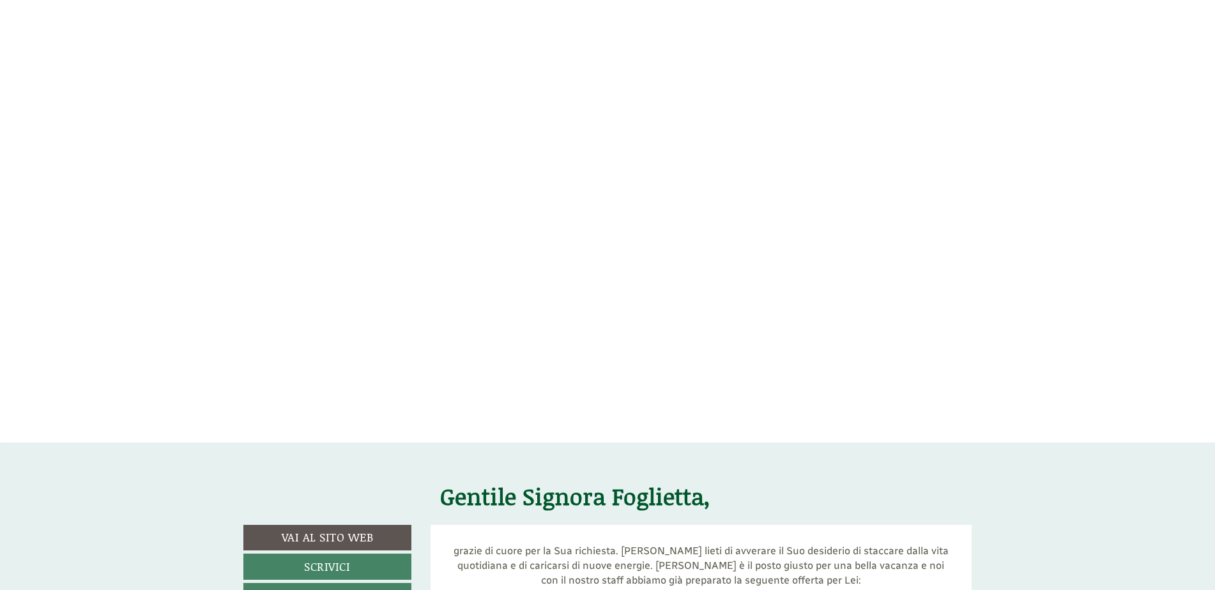
scroll to position [79, 0]
